Goal: Task Accomplishment & Management: Complete application form

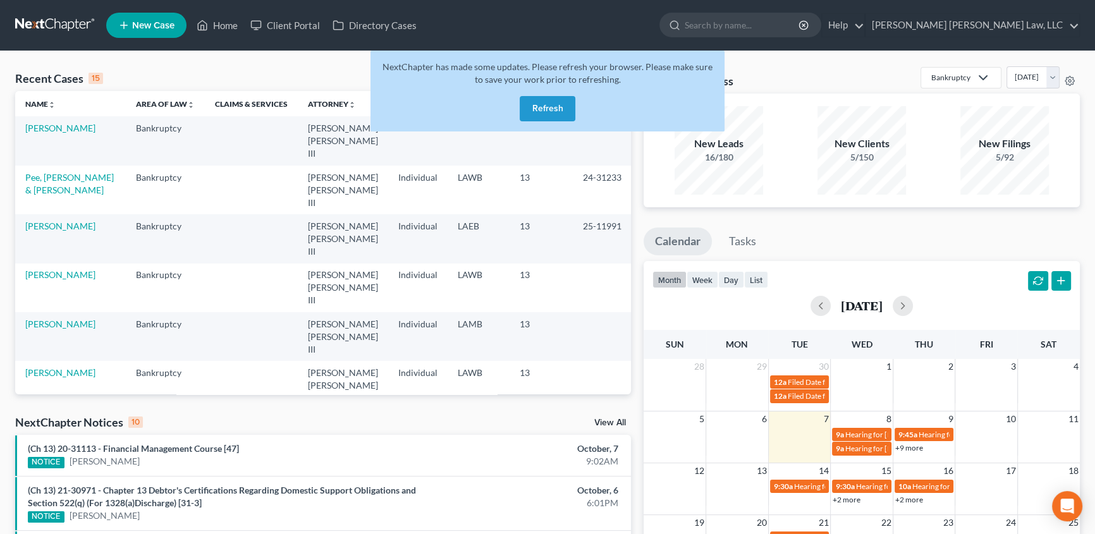
click at [539, 109] on button "Refresh" at bounding box center [548, 108] width 56 height 25
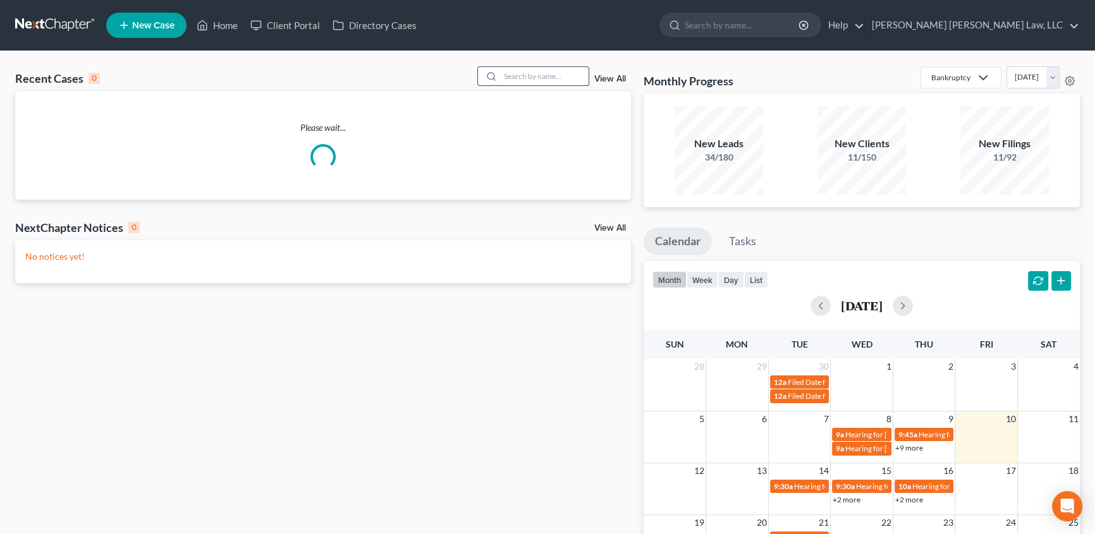
click at [520, 78] on input "search" at bounding box center [544, 76] width 88 height 18
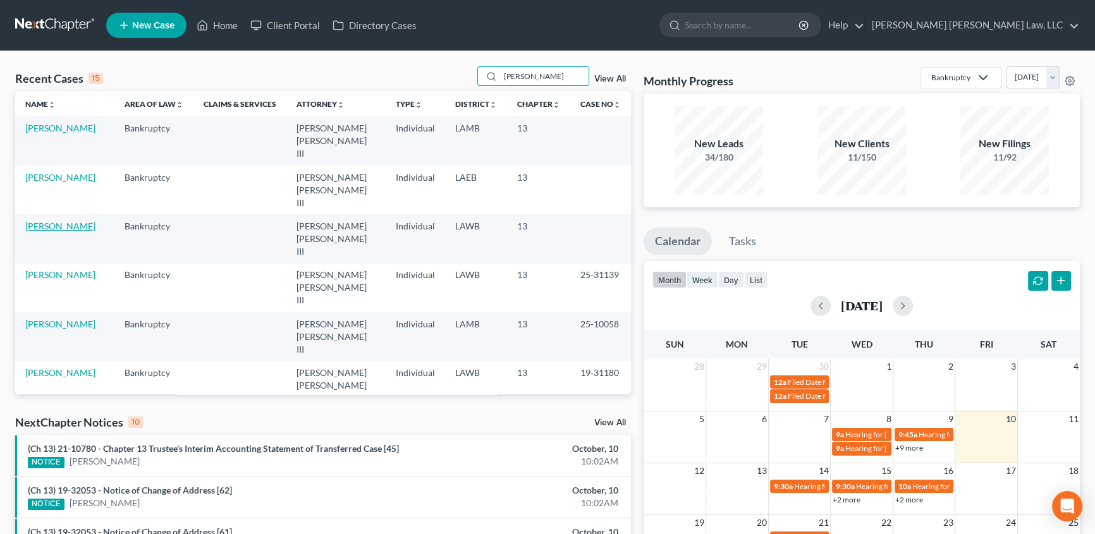
type input "[PERSON_NAME]"
click at [47, 221] on link "[PERSON_NAME]" at bounding box center [60, 226] width 70 height 11
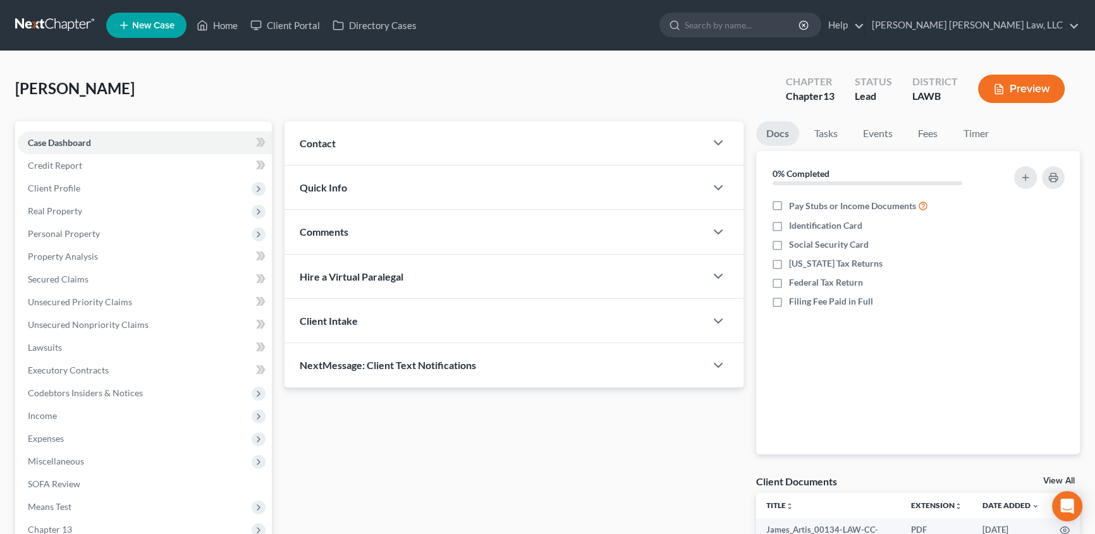
drag, startPoint x: 66, startPoint y: 188, endPoint x: 138, endPoint y: 200, distance: 73.8
click at [66, 188] on span "Client Profile" at bounding box center [54, 188] width 52 height 11
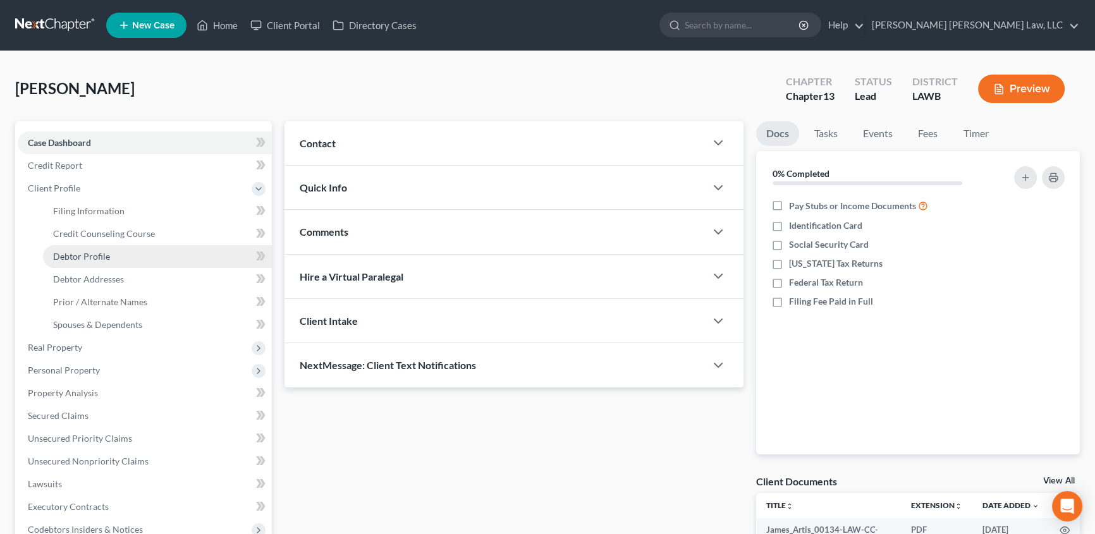
click at [88, 249] on link "Debtor Profile" at bounding box center [157, 256] width 229 height 23
select select "2"
select select "0"
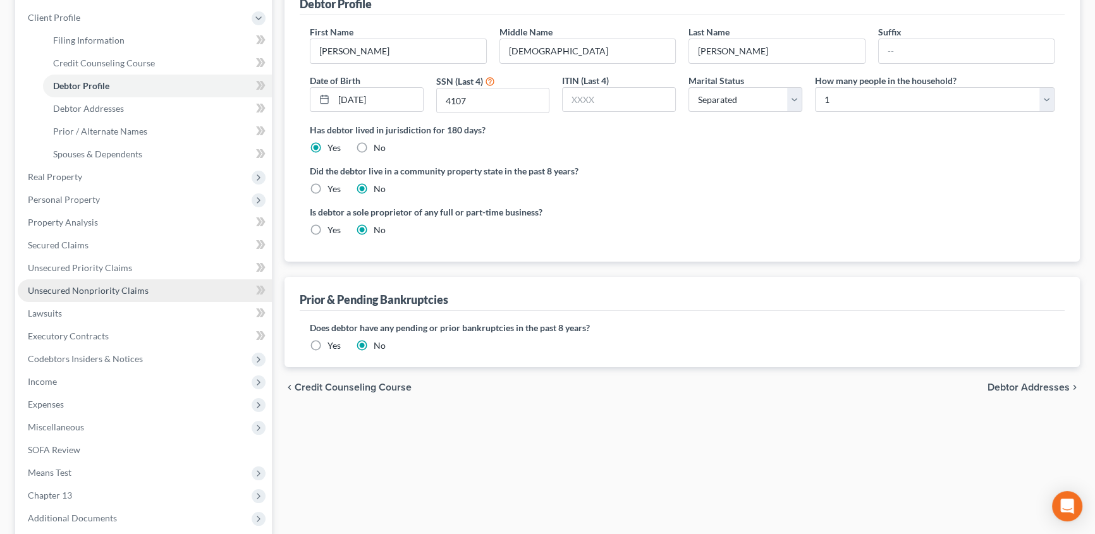
scroll to position [172, 0]
click at [327, 183] on label "Yes" at bounding box center [333, 187] width 13 height 13
click at [332, 183] on input "Yes" at bounding box center [336, 185] width 8 height 8
radio input "true"
radio input "false"
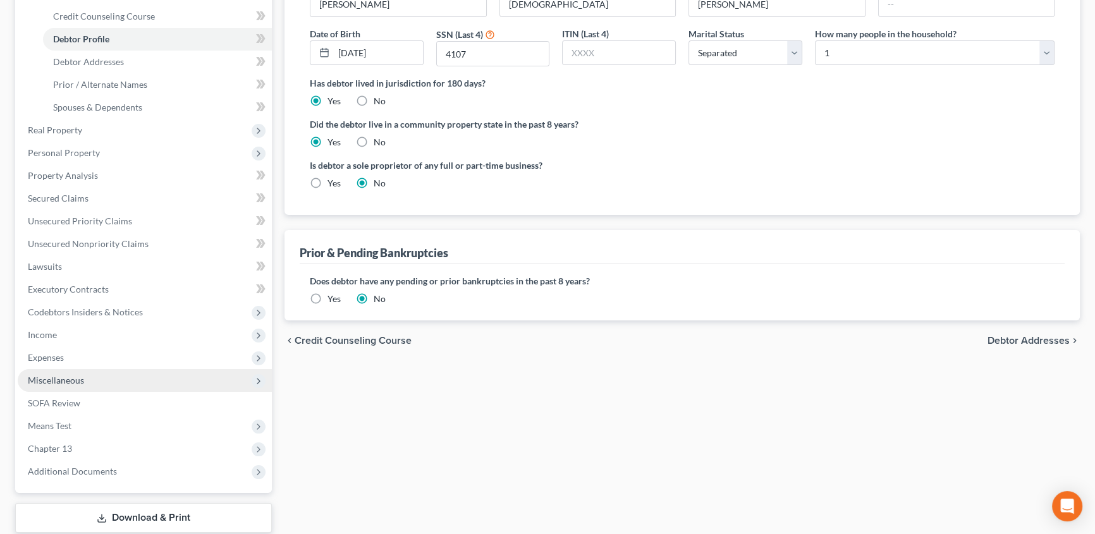
scroll to position [287, 0]
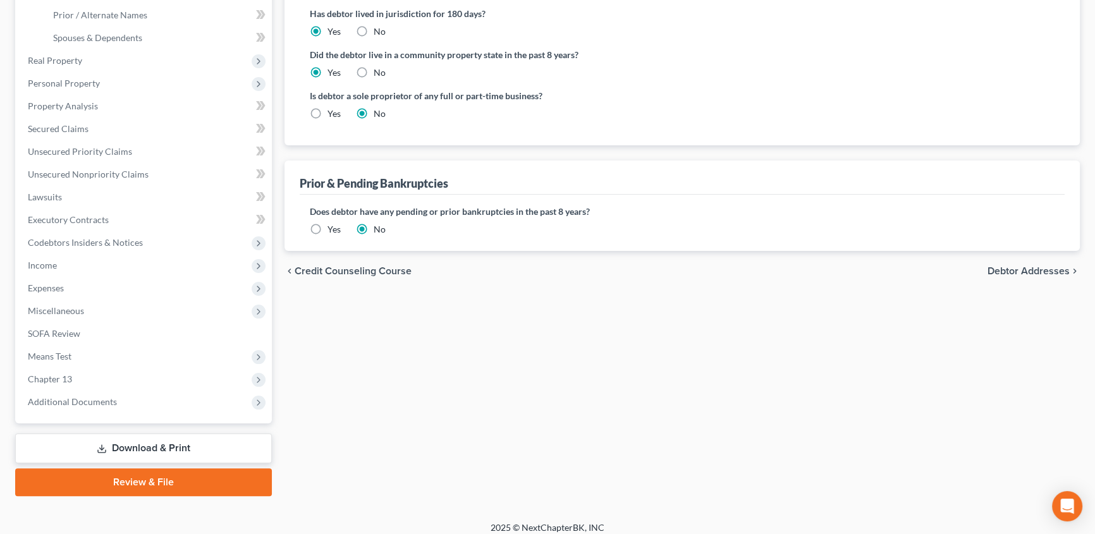
click at [153, 480] on link "Review & File" at bounding box center [143, 482] width 257 height 28
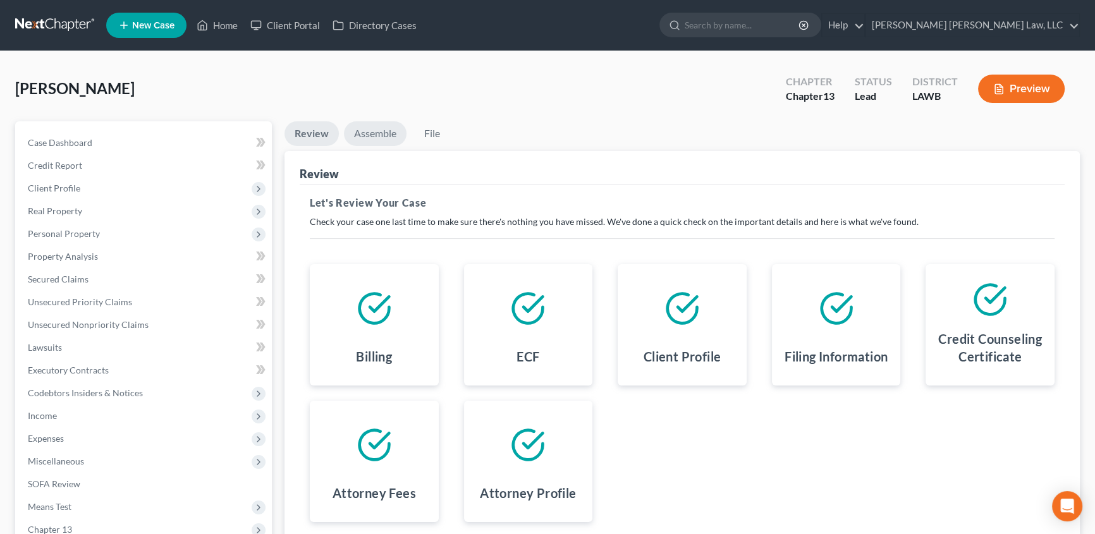
click at [384, 138] on link "Assemble" at bounding box center [375, 133] width 63 height 25
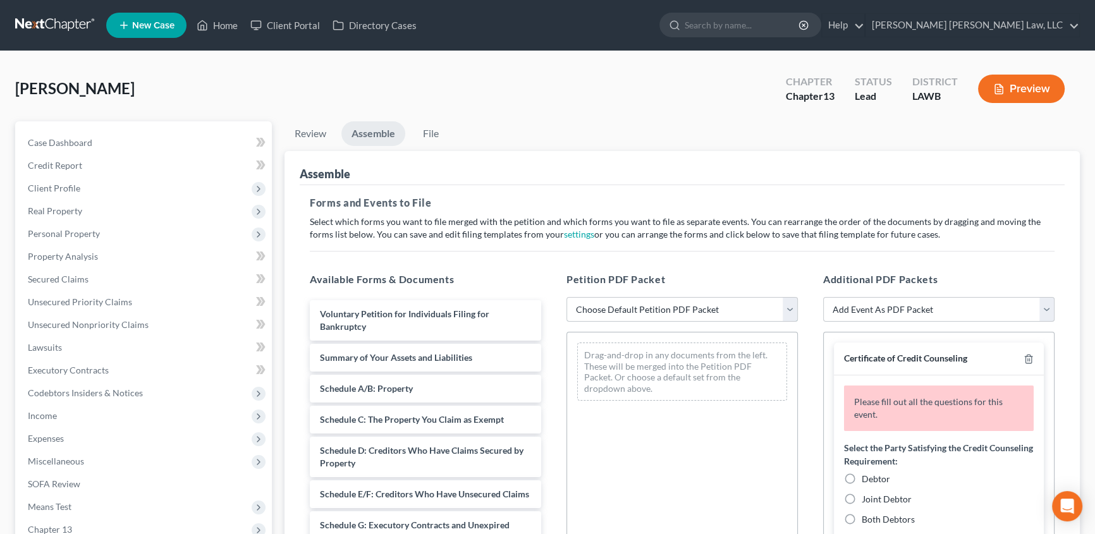
click at [600, 301] on select "Choose Default Petition PDF Packet Complete Bankruptcy Petition (all forms and …" at bounding box center [681, 309] width 231 height 25
select select "1"
click at [566, 297] on select "Choose Default Petition PDF Packet Complete Bankruptcy Petition (all forms and …" at bounding box center [681, 309] width 231 height 25
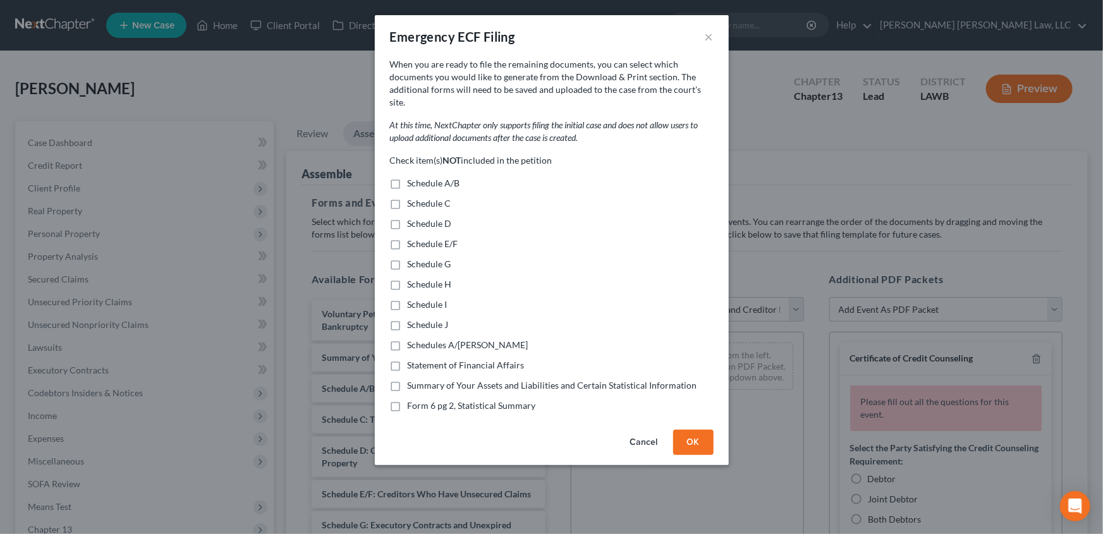
click at [633, 430] on button "Cancel" at bounding box center [644, 442] width 48 height 25
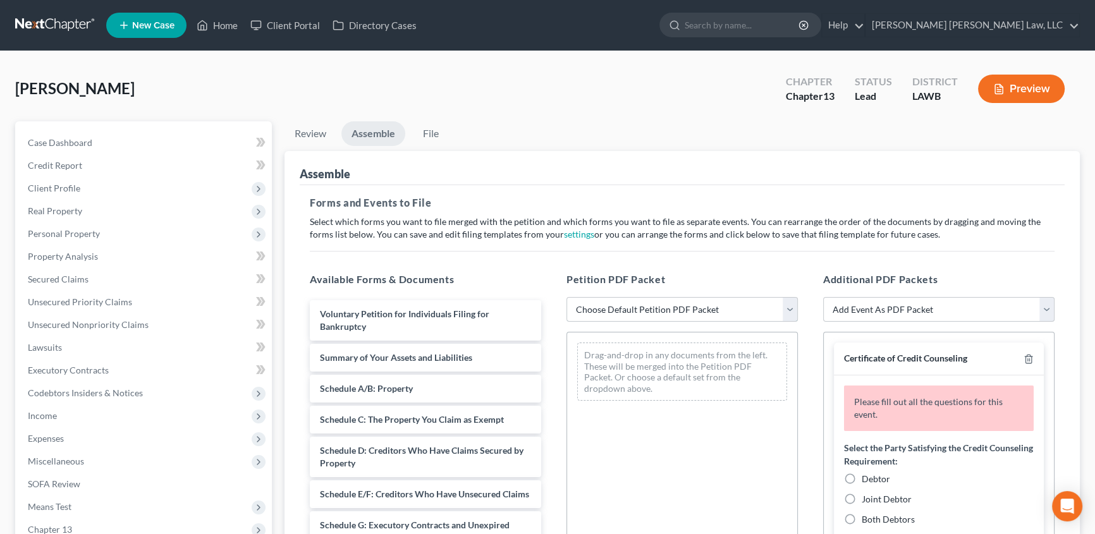
click at [612, 305] on select "Choose Default Petition PDF Packet Complete Bankruptcy Petition (all forms and …" at bounding box center [681, 309] width 231 height 25
select select "0"
click at [566, 297] on select "Choose Default Petition PDF Packet Complete Bankruptcy Petition (all forms and …" at bounding box center [681, 309] width 231 height 25
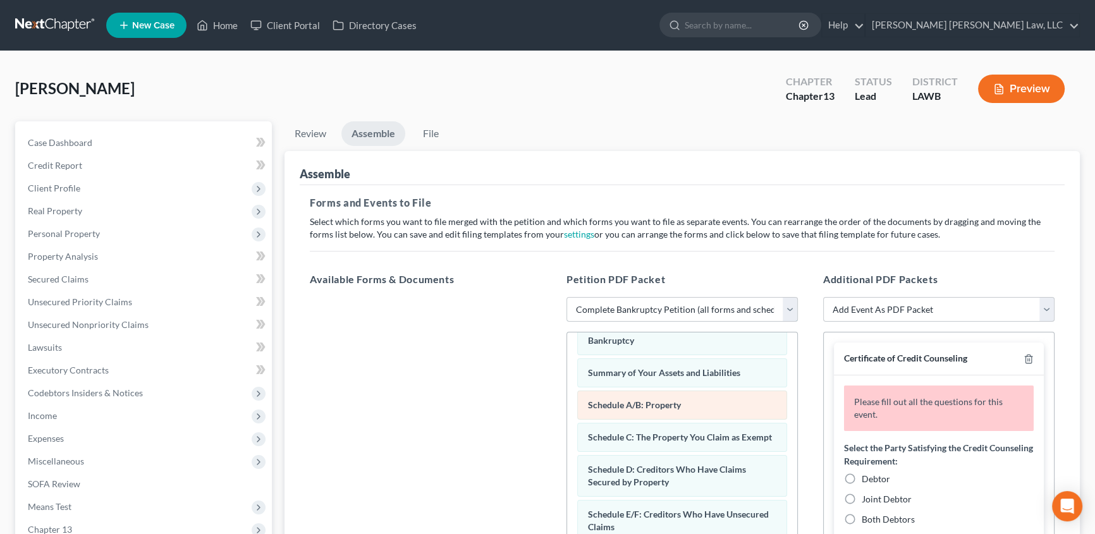
scroll to position [114, 0]
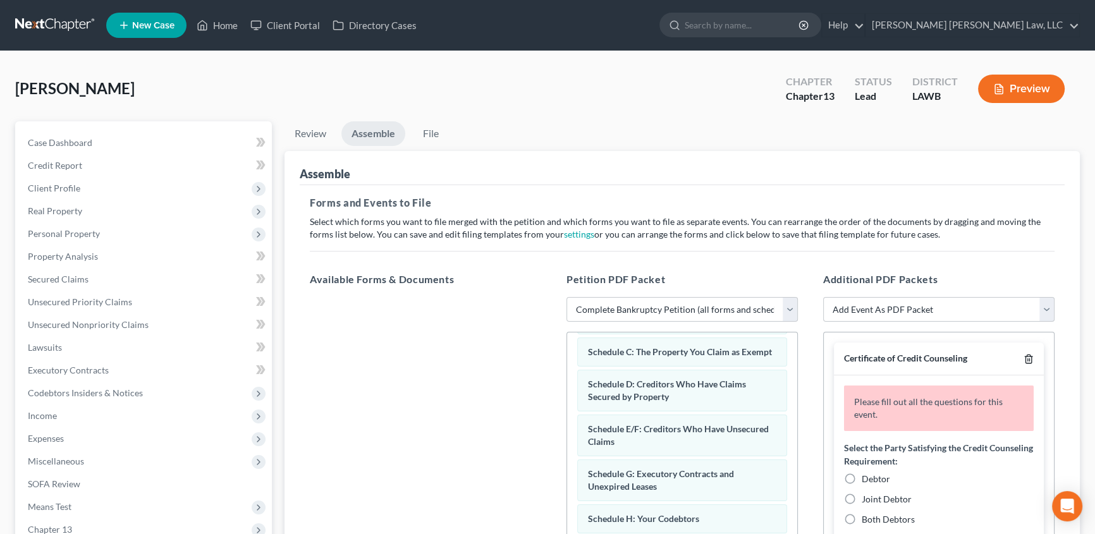
click at [1023, 360] on icon "button" at bounding box center [1028, 359] width 10 height 10
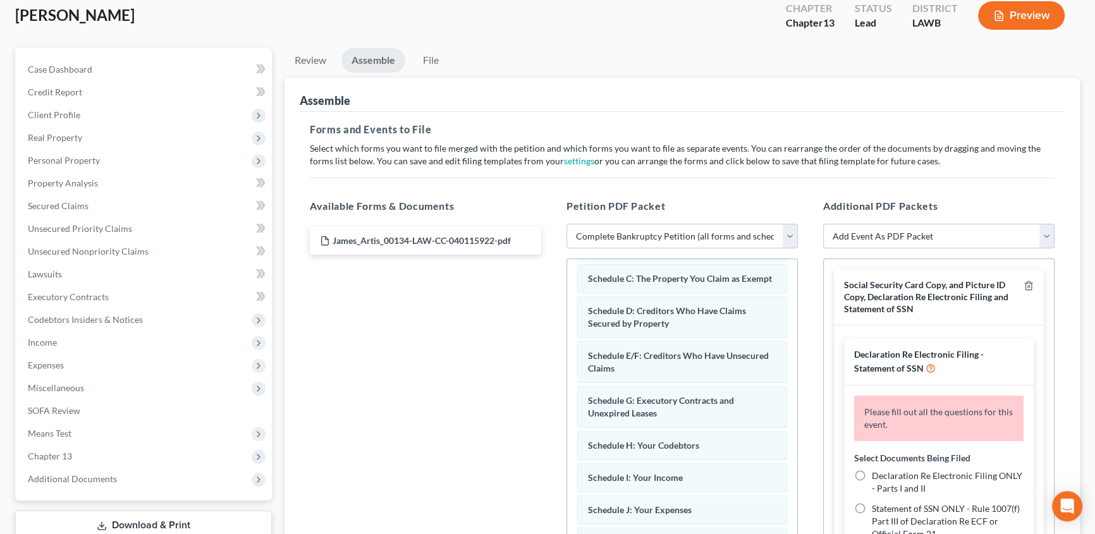
scroll to position [57, 0]
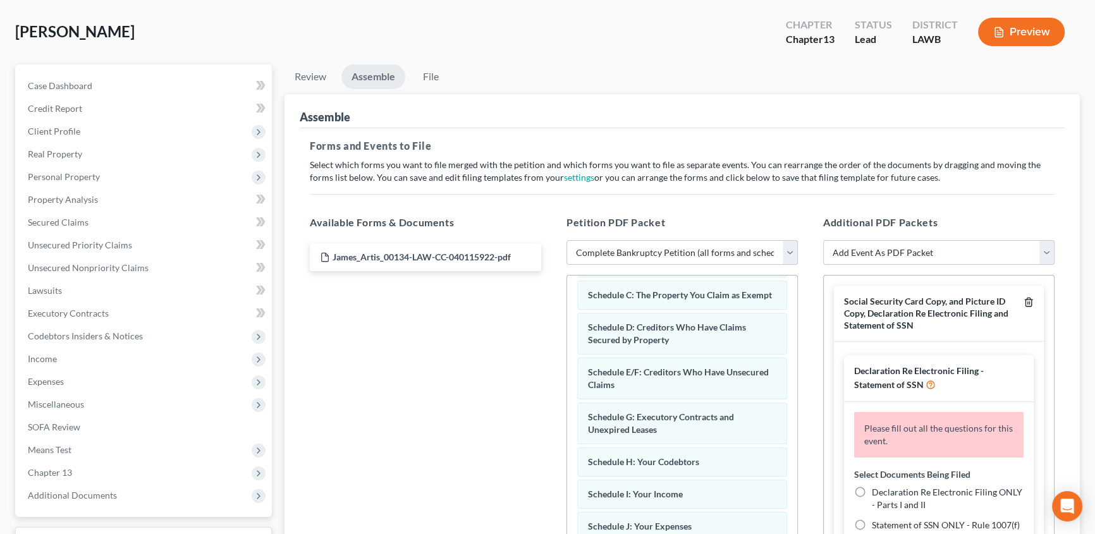
click at [1028, 302] on line "button" at bounding box center [1028, 303] width 0 height 3
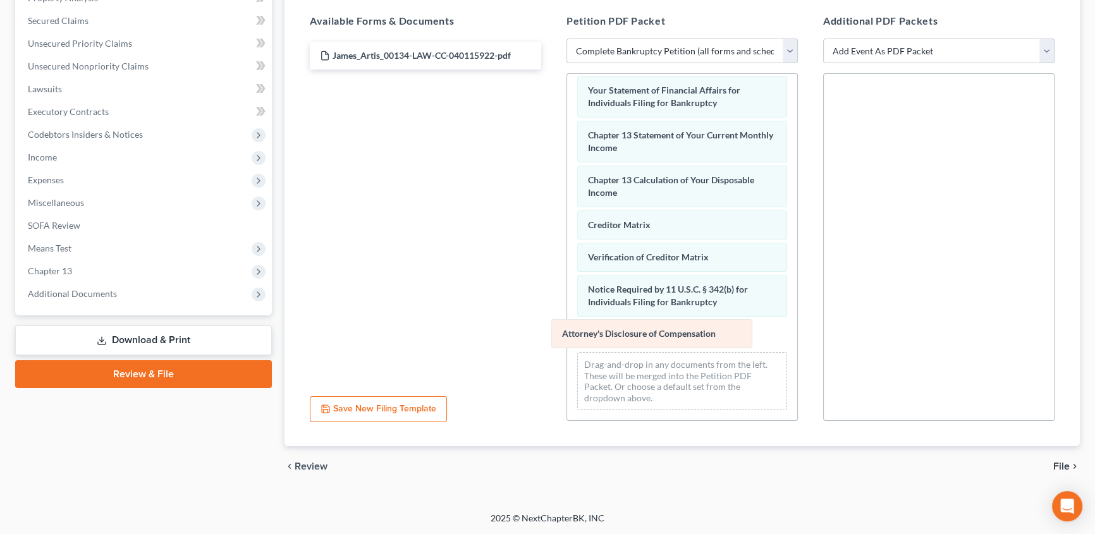
scroll to position [404, 0]
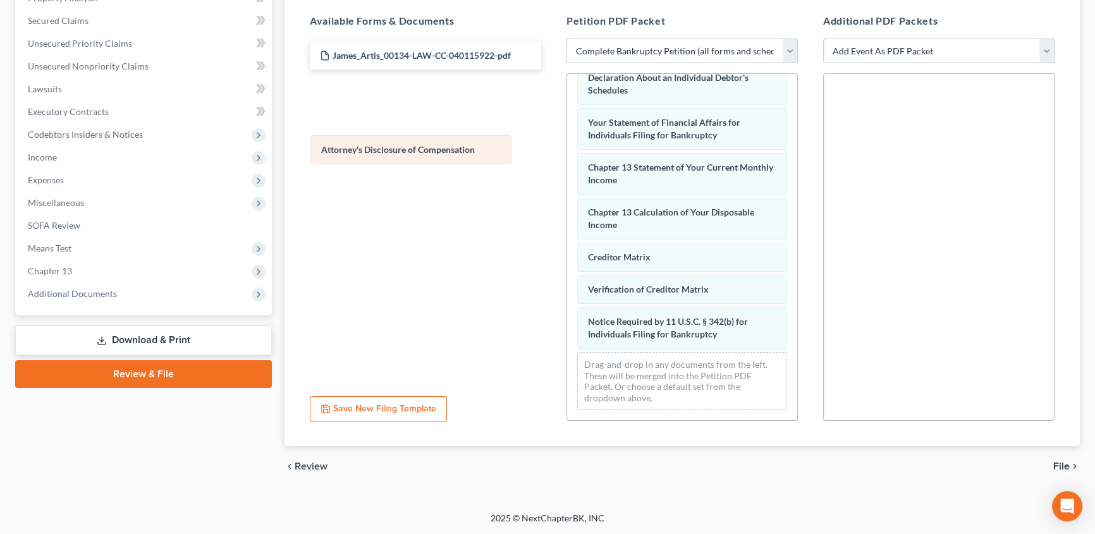
drag, startPoint x: 657, startPoint y: 339, endPoint x: 386, endPoint y: 150, distance: 330.5
click at [567, 150] on div "Attorney's Disclosure of Compensation Voluntary Petition for Individuals Filing…" at bounding box center [682, 50] width 230 height 740
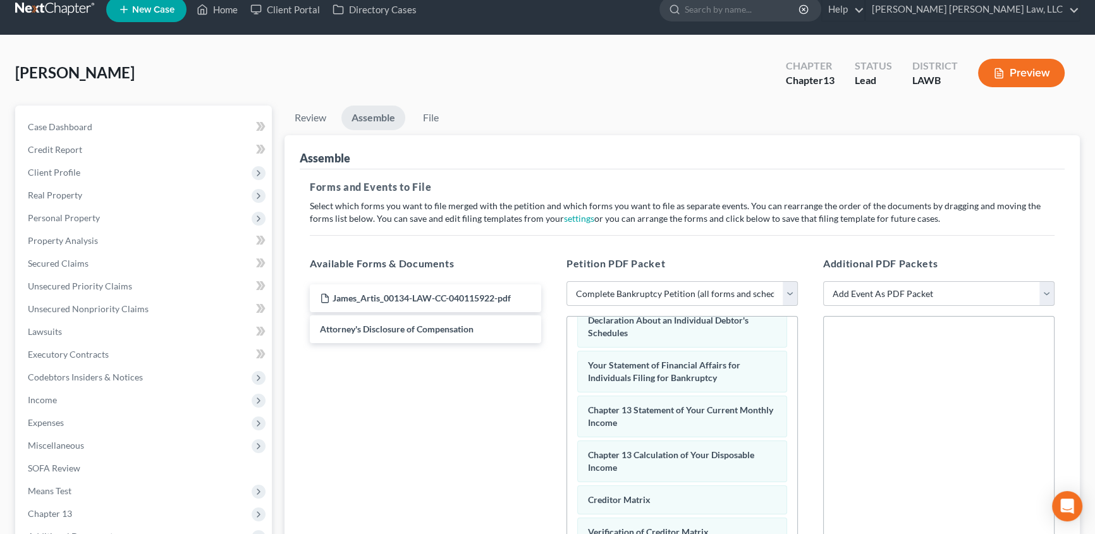
scroll to position [0, 0]
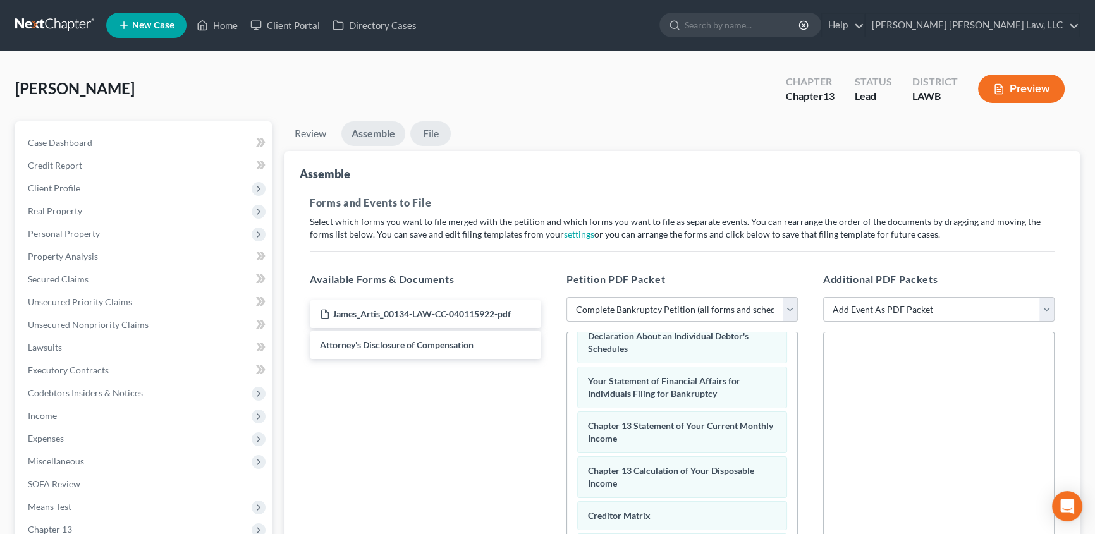
click at [432, 127] on link "File" at bounding box center [430, 133] width 40 height 25
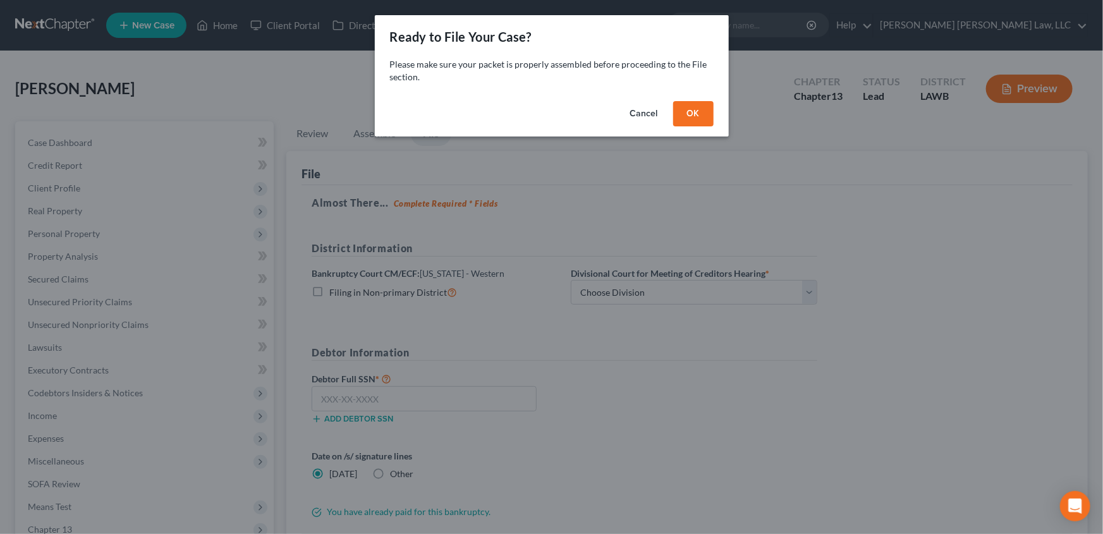
click at [686, 118] on button "OK" at bounding box center [693, 113] width 40 height 25
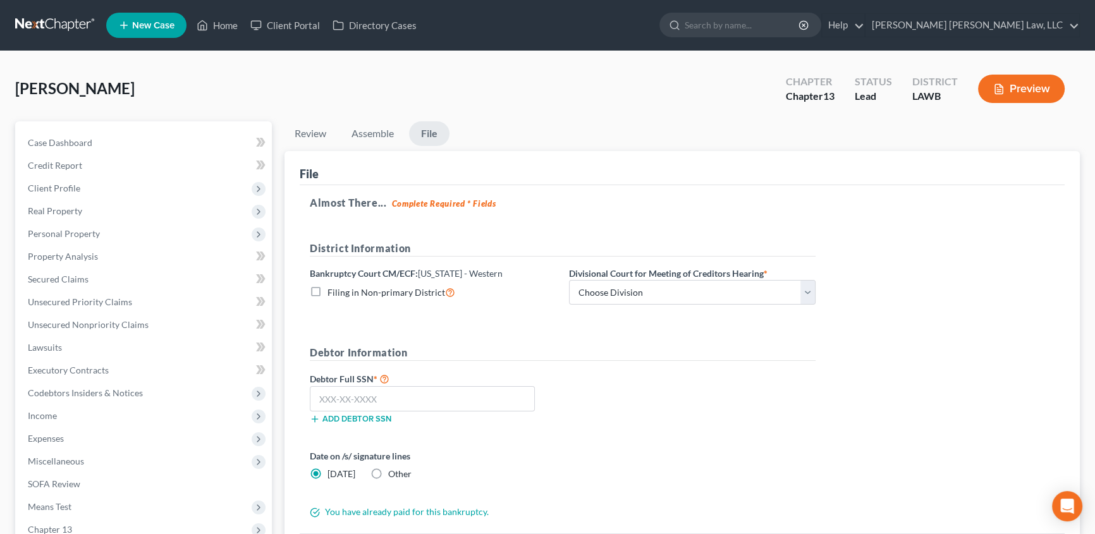
click at [327, 292] on label "Filing in Non-primary District" at bounding box center [391, 292] width 128 height 15
click at [332, 292] on input "Filing in Non-primary District" at bounding box center [336, 289] width 8 height 8
checkbox input "true"
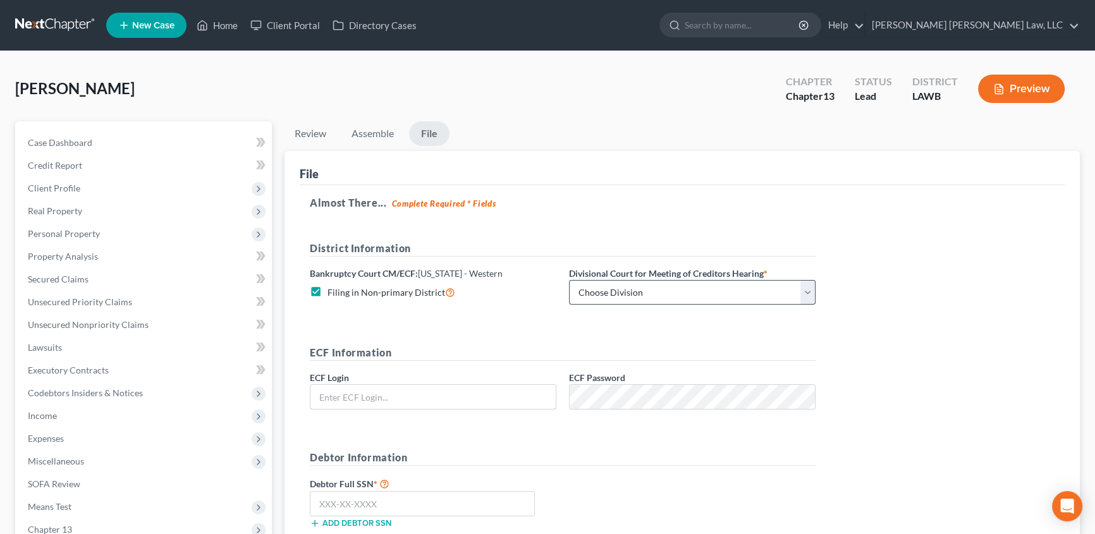
type input "eoyoung3p"
click at [607, 296] on select "Choose Division [GEOGRAPHIC_DATA] [GEOGRAPHIC_DATA]-[GEOGRAPHIC_DATA] Lake [PER…" at bounding box center [692, 292] width 246 height 25
select select "3"
click at [569, 280] on select "Choose Division [GEOGRAPHIC_DATA] [GEOGRAPHIC_DATA]-[GEOGRAPHIC_DATA] Lake [PER…" at bounding box center [692, 292] width 246 height 25
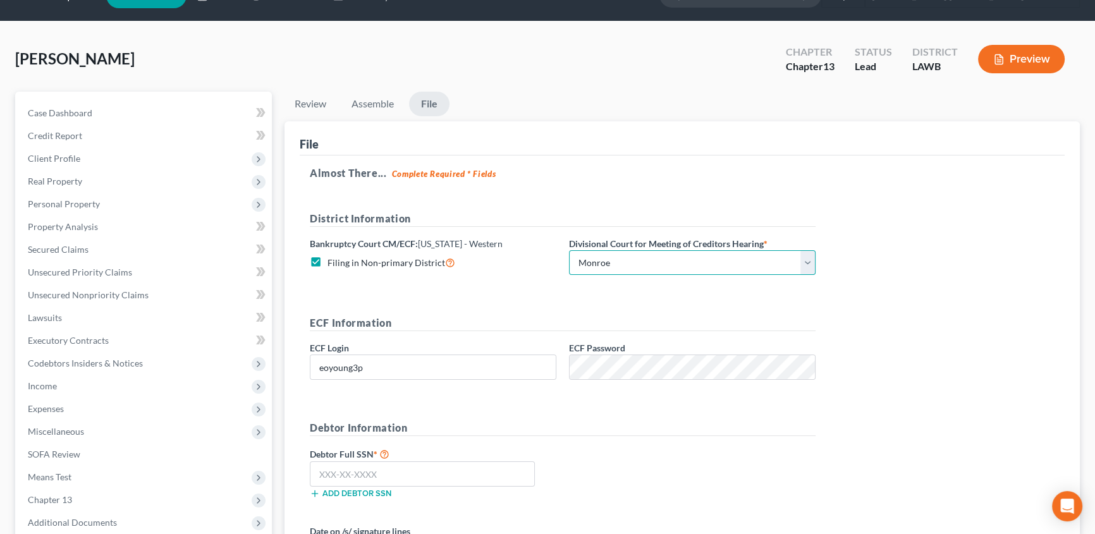
scroll to position [57, 0]
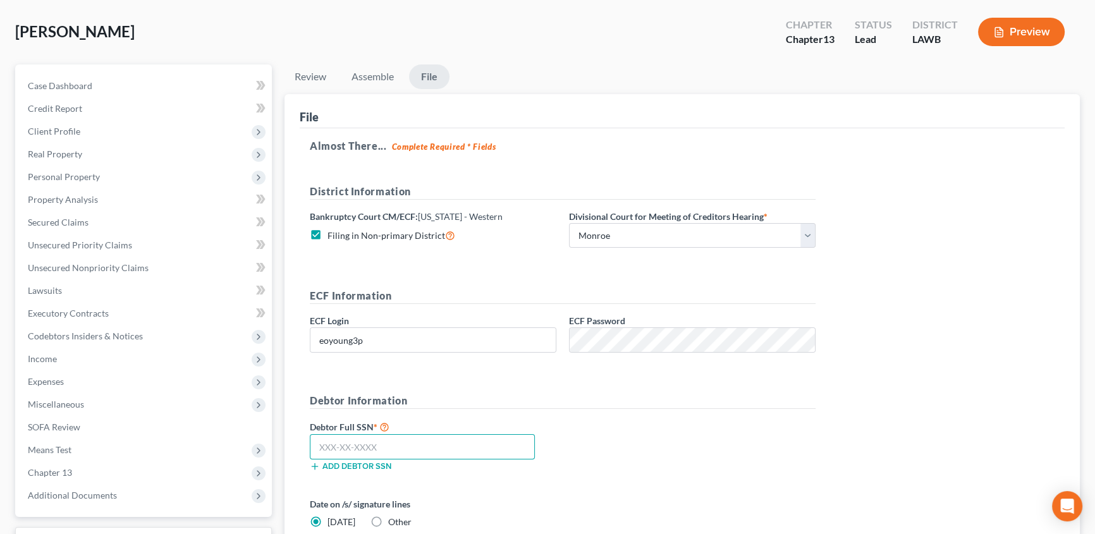
click at [327, 442] on input "text" at bounding box center [422, 446] width 225 height 25
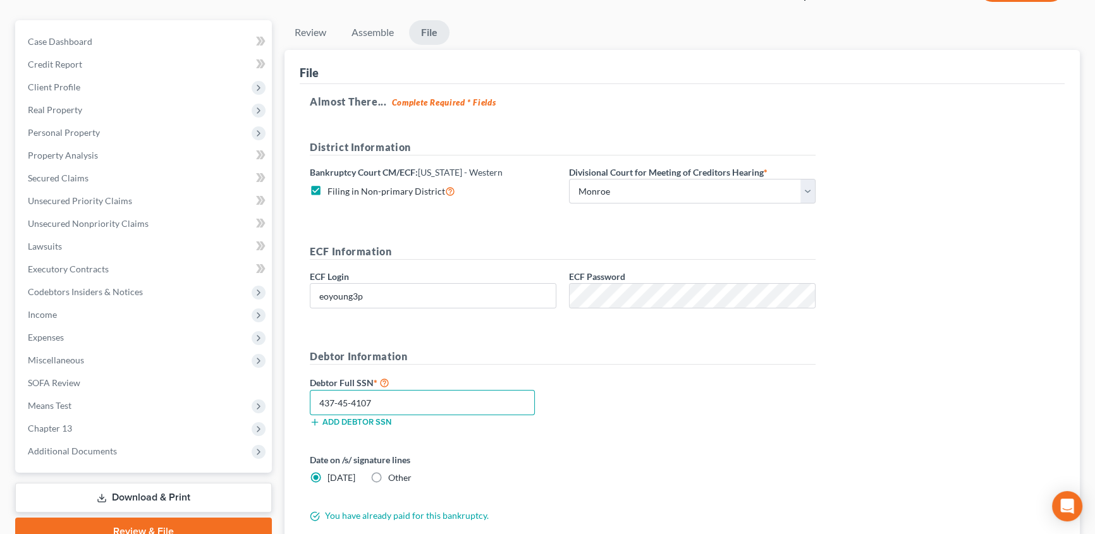
scroll to position [240, 0]
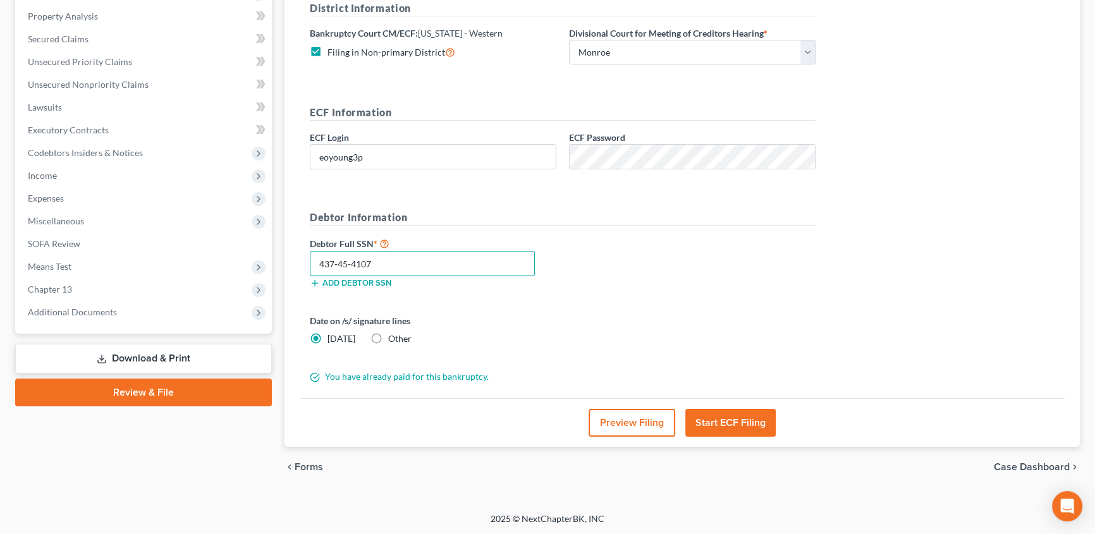
type input "437-45-4107"
click at [738, 428] on button "Start ECF Filing" at bounding box center [730, 423] width 90 height 28
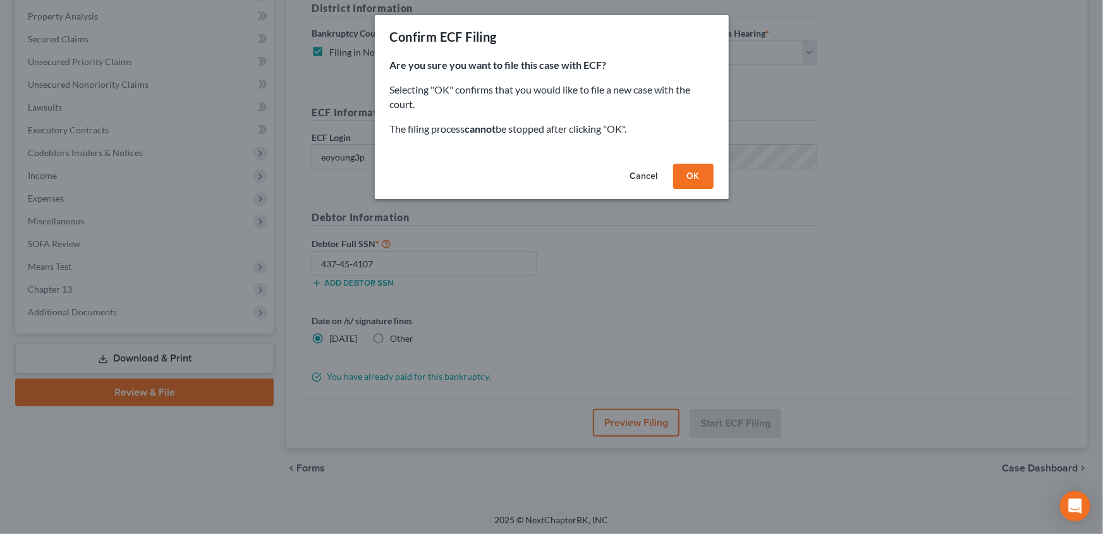
click at [707, 181] on button "OK" at bounding box center [693, 176] width 40 height 25
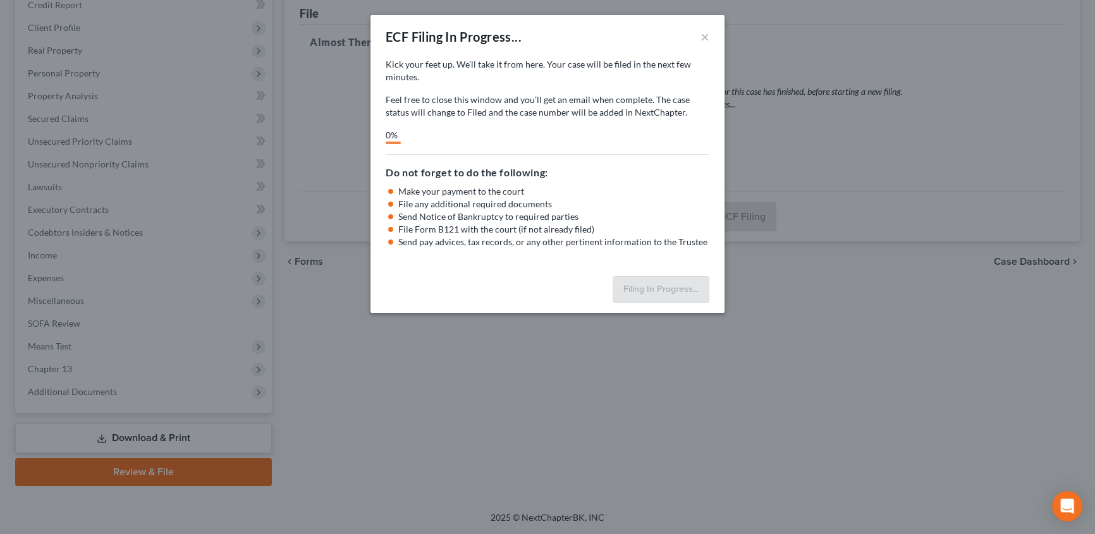
scroll to position [159, 0]
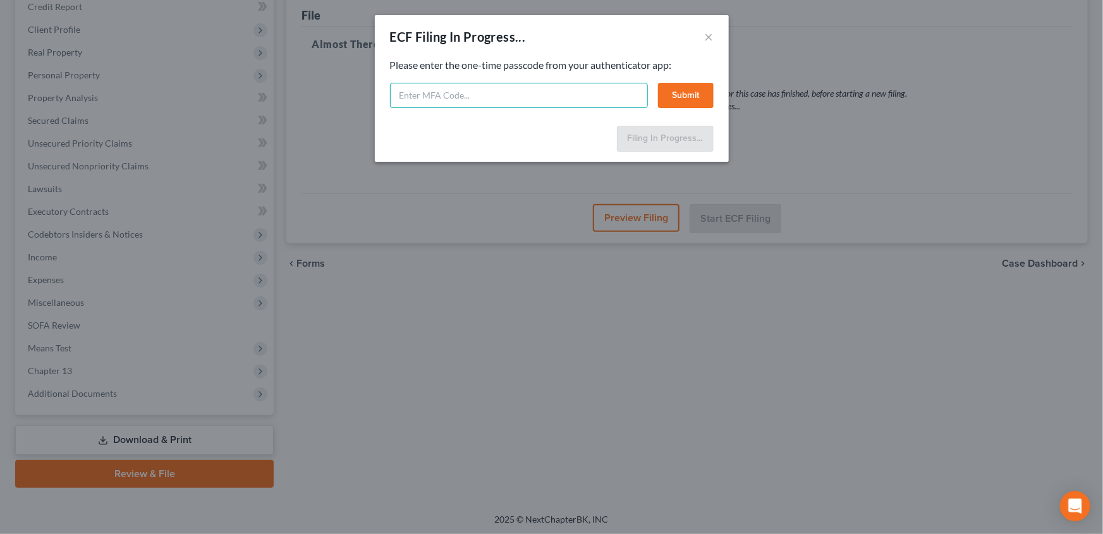
click at [467, 99] on input "text" at bounding box center [519, 95] width 258 height 25
type input "803771"
click at [678, 93] on button "Submit" at bounding box center [686, 95] width 56 height 25
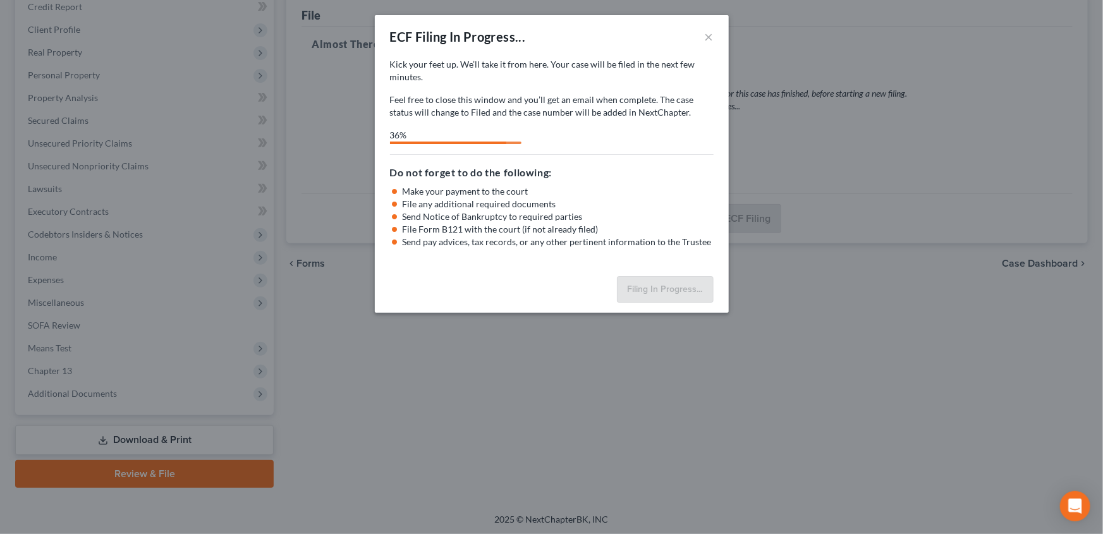
select select "3"
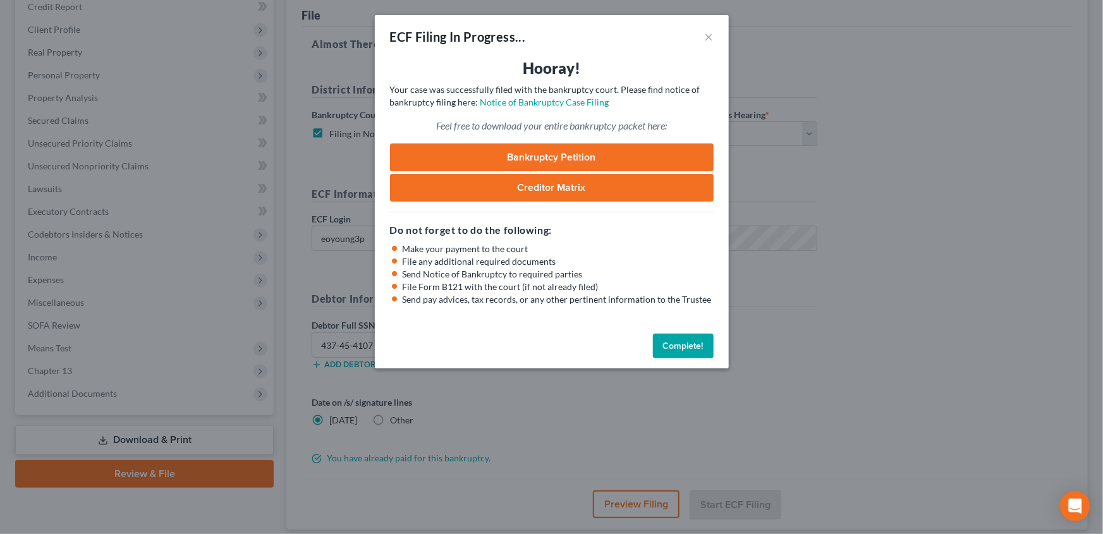
click at [695, 347] on button "Complete!" at bounding box center [683, 346] width 61 height 25
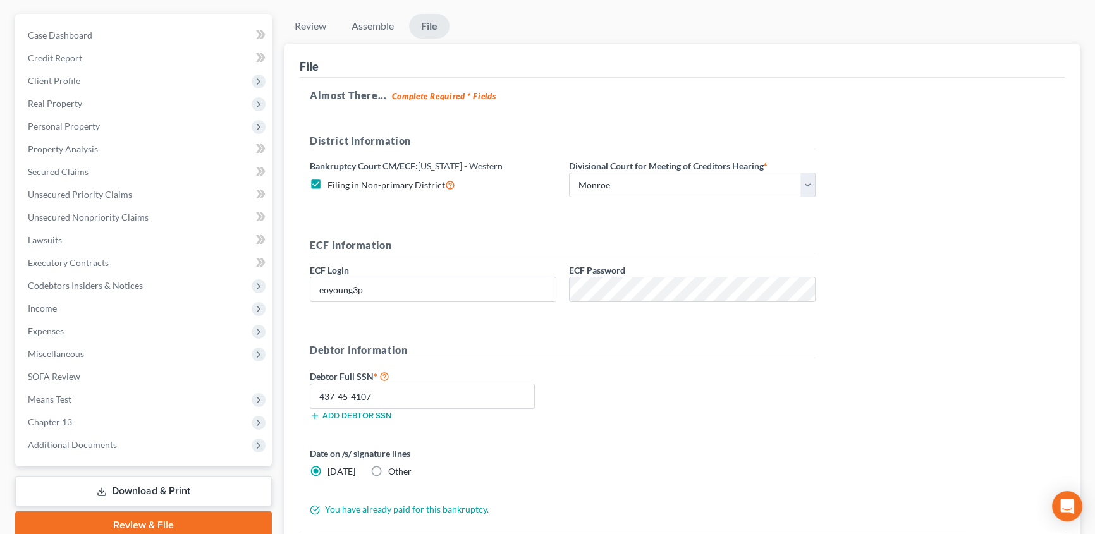
scroll to position [0, 0]
